Goal: Use online tool/utility: Utilize a website feature to perform a specific function

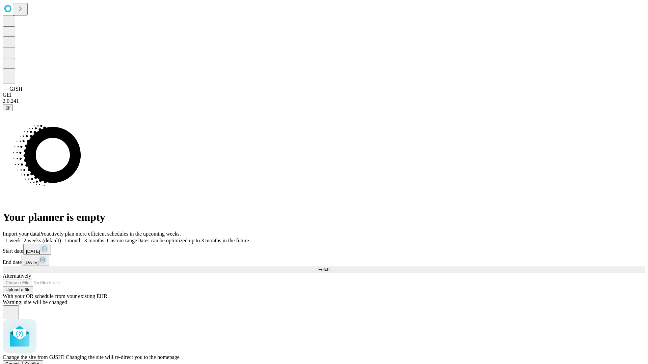
click at [41, 362] on span "Confirm" at bounding box center [33, 364] width 16 height 5
click at [82, 238] on label "1 month" at bounding box center [71, 241] width 21 height 6
click at [329, 267] on span "Fetch" at bounding box center [323, 269] width 11 height 5
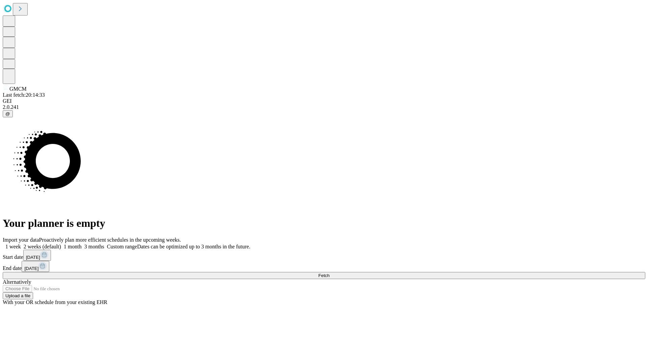
click at [82, 244] on label "1 month" at bounding box center [71, 247] width 21 height 6
click at [329, 273] on span "Fetch" at bounding box center [323, 275] width 11 height 5
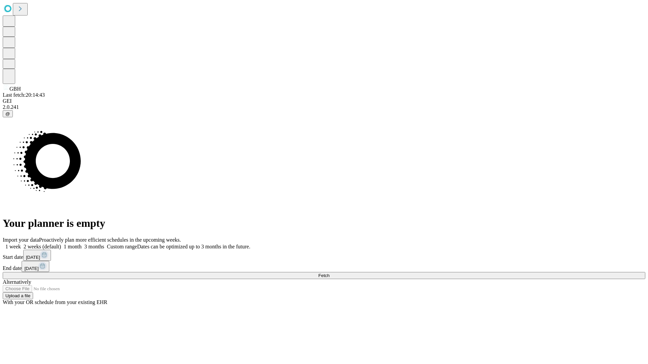
click at [82, 244] on label "1 month" at bounding box center [71, 247] width 21 height 6
click at [329, 273] on span "Fetch" at bounding box center [323, 275] width 11 height 5
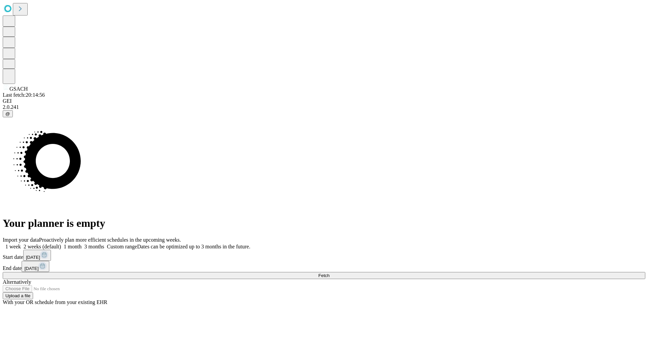
click at [82, 244] on label "1 month" at bounding box center [71, 247] width 21 height 6
click at [329, 273] on span "Fetch" at bounding box center [323, 275] width 11 height 5
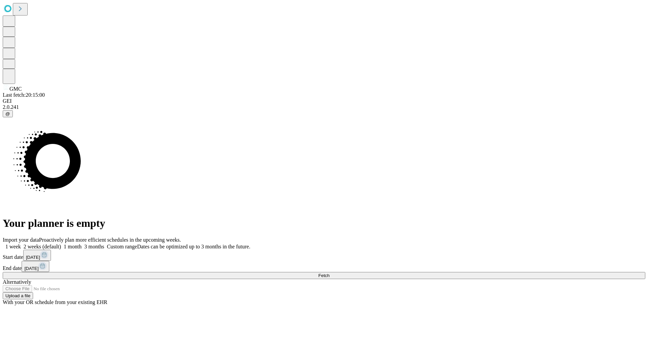
click at [82, 244] on label "1 month" at bounding box center [71, 247] width 21 height 6
click at [329, 273] on span "Fetch" at bounding box center [323, 275] width 11 height 5
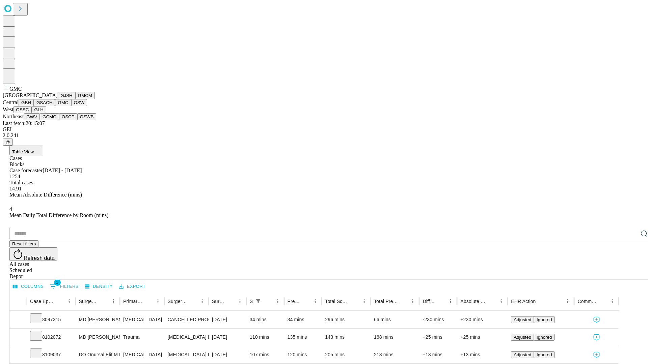
click at [71, 106] on button "OSW" at bounding box center [79, 102] width 16 height 7
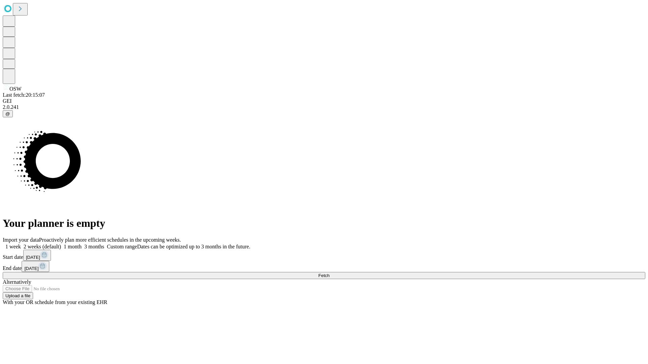
click at [329, 273] on span "Fetch" at bounding box center [323, 275] width 11 height 5
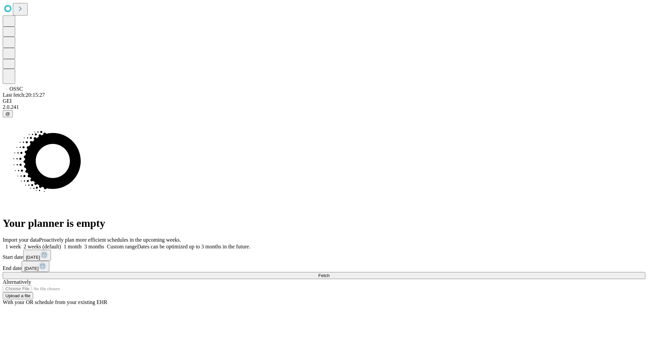
click at [82, 244] on label "1 month" at bounding box center [71, 247] width 21 height 6
click at [329, 273] on span "Fetch" at bounding box center [323, 275] width 11 height 5
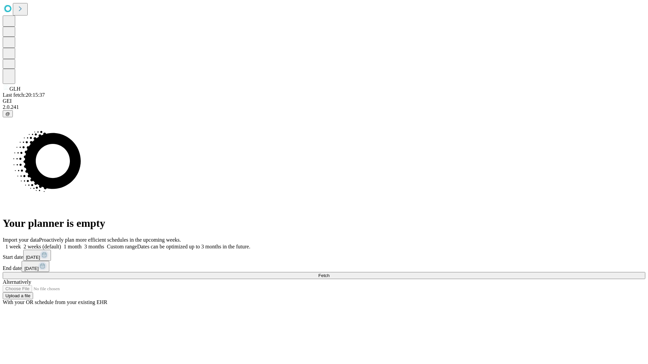
click at [82, 244] on label "1 month" at bounding box center [71, 247] width 21 height 6
click at [329, 273] on span "Fetch" at bounding box center [323, 275] width 11 height 5
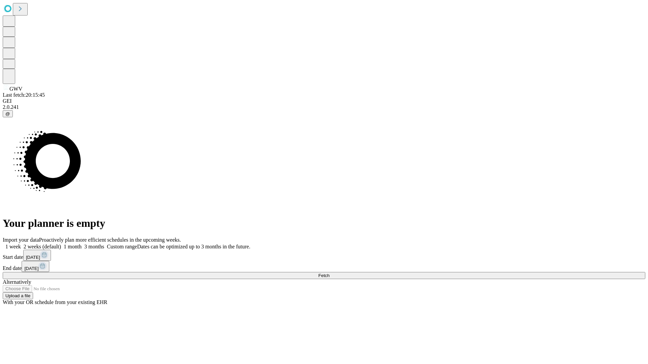
click at [82, 244] on label "1 month" at bounding box center [71, 247] width 21 height 6
click at [329, 273] on span "Fetch" at bounding box center [323, 275] width 11 height 5
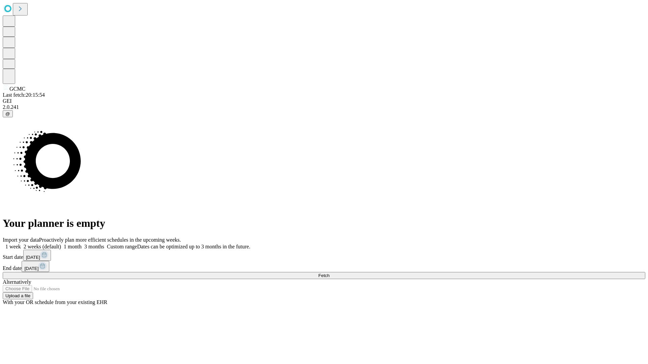
click at [82, 244] on label "1 month" at bounding box center [71, 247] width 21 height 6
click at [329, 273] on span "Fetch" at bounding box center [323, 275] width 11 height 5
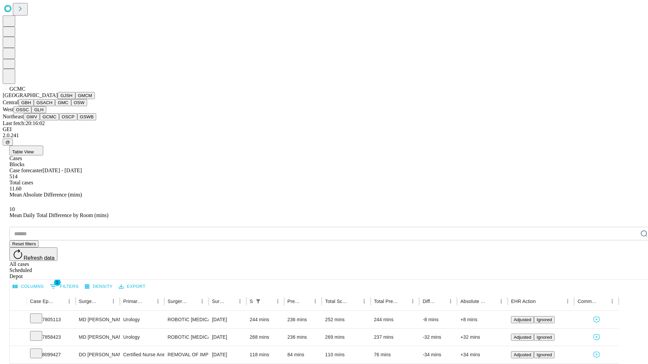
click at [59, 120] on button "OSCP" at bounding box center [68, 116] width 18 height 7
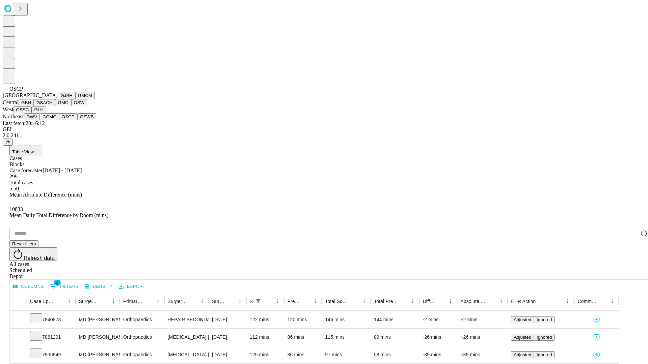
click at [77, 120] on button "GSWB" at bounding box center [86, 116] width 19 height 7
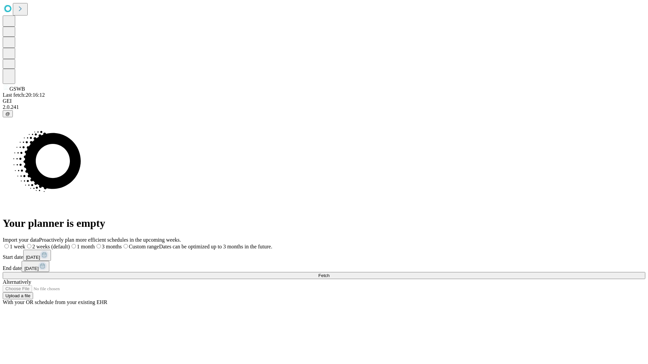
click at [95, 244] on label "1 month" at bounding box center [82, 247] width 25 height 6
click at [329, 273] on span "Fetch" at bounding box center [323, 275] width 11 height 5
